Goal: Navigation & Orientation: Find specific page/section

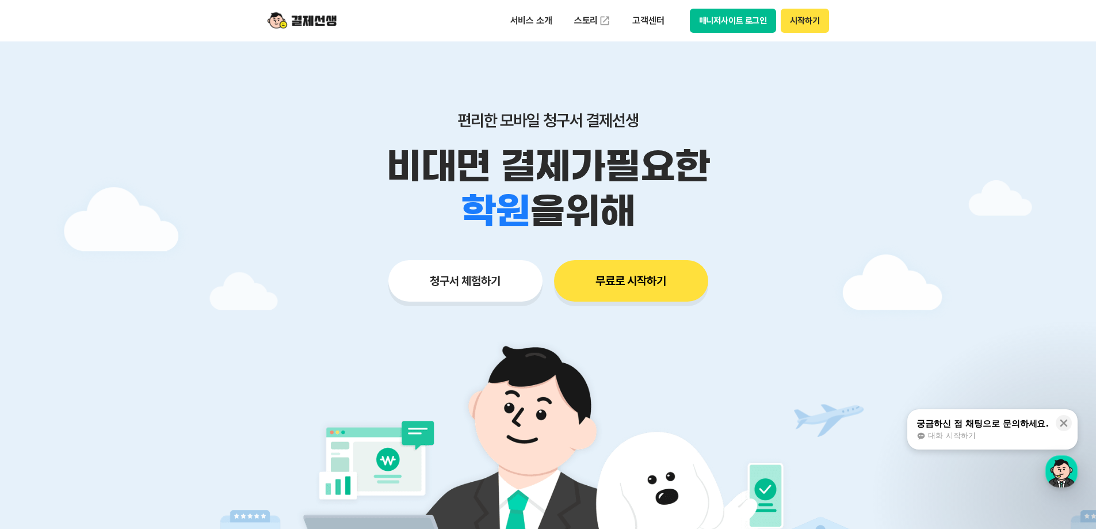
click at [740, 15] on button "매니저사이트 로그인" at bounding box center [733, 21] width 87 height 24
click at [756, 21] on button "매니저사이트 로그인" at bounding box center [733, 21] width 87 height 24
click at [754, 21] on button "매니저사이트 로그인" at bounding box center [733, 21] width 87 height 24
click at [746, 8] on div "서비스 소개 스토리 고객센터 매니저사이트 로그인 시작하기" at bounding box center [548, 20] width 589 height 41
click at [746, 22] on button "매니저사이트 로그인" at bounding box center [733, 21] width 87 height 24
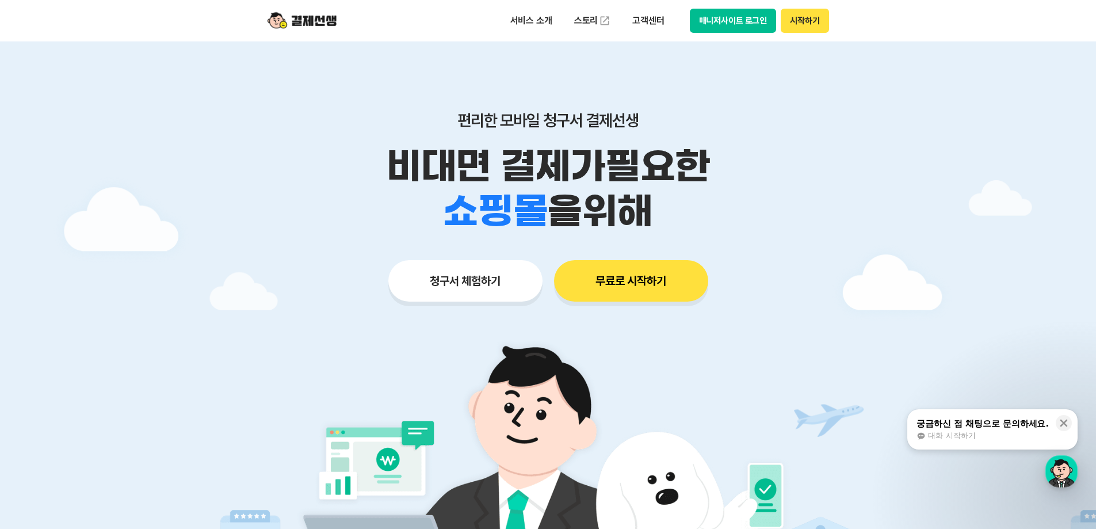
click at [748, 20] on button "매니저사이트 로그인" at bounding box center [733, 21] width 87 height 24
